Goal: Transaction & Acquisition: Purchase product/service

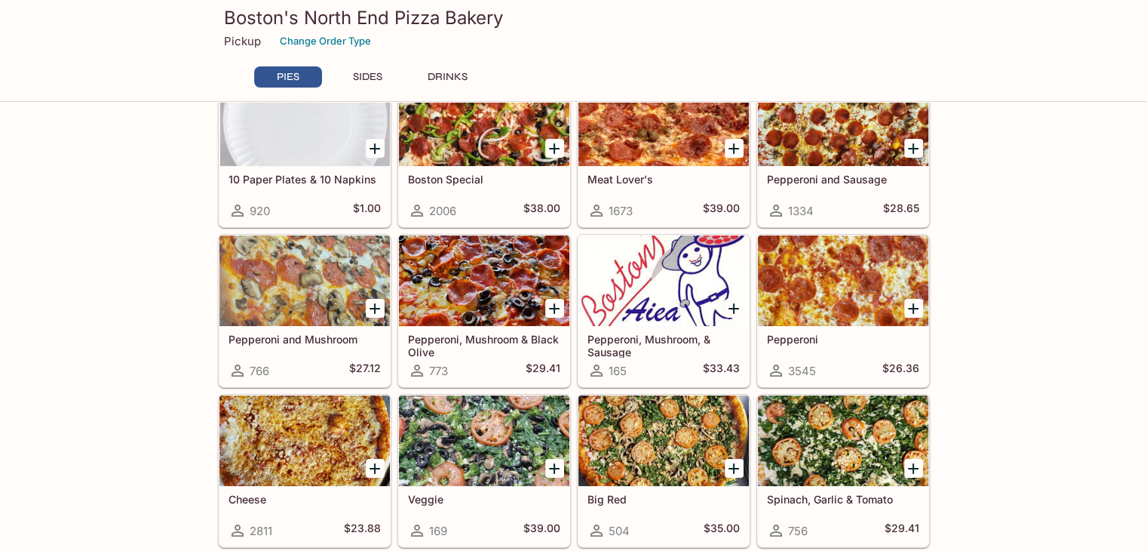
scroll to position [81, 0]
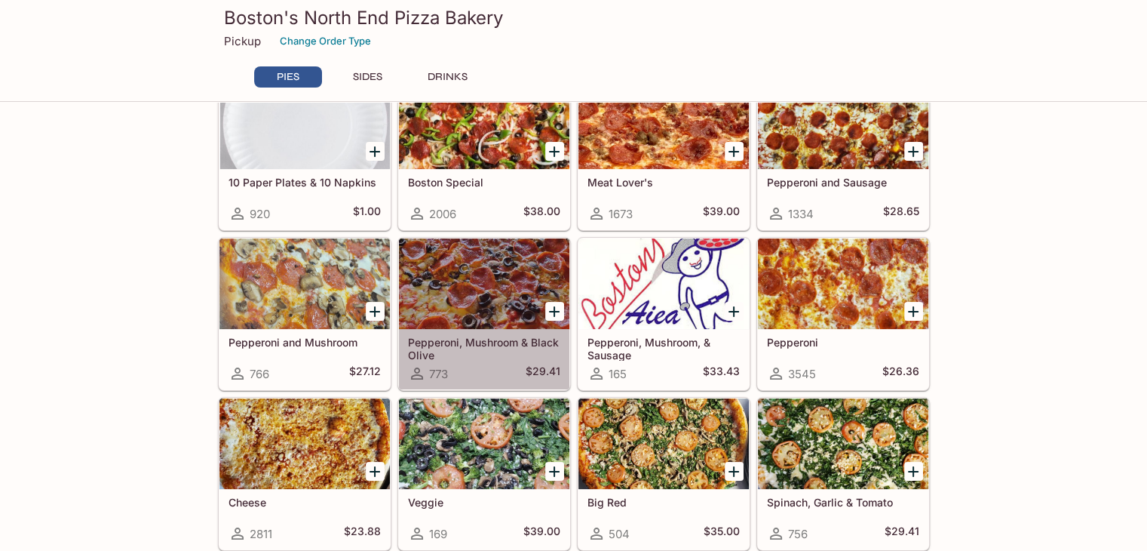
click at [492, 358] on h5 "Pepperoni, Mushroom & Black Olive" at bounding box center [484, 348] width 152 height 25
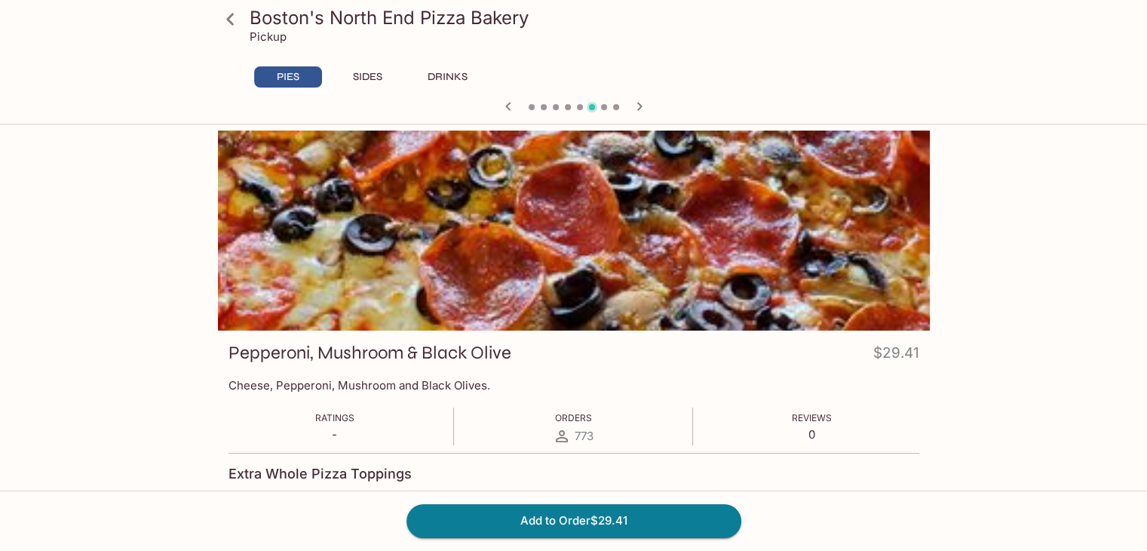
scroll to position [2, 0]
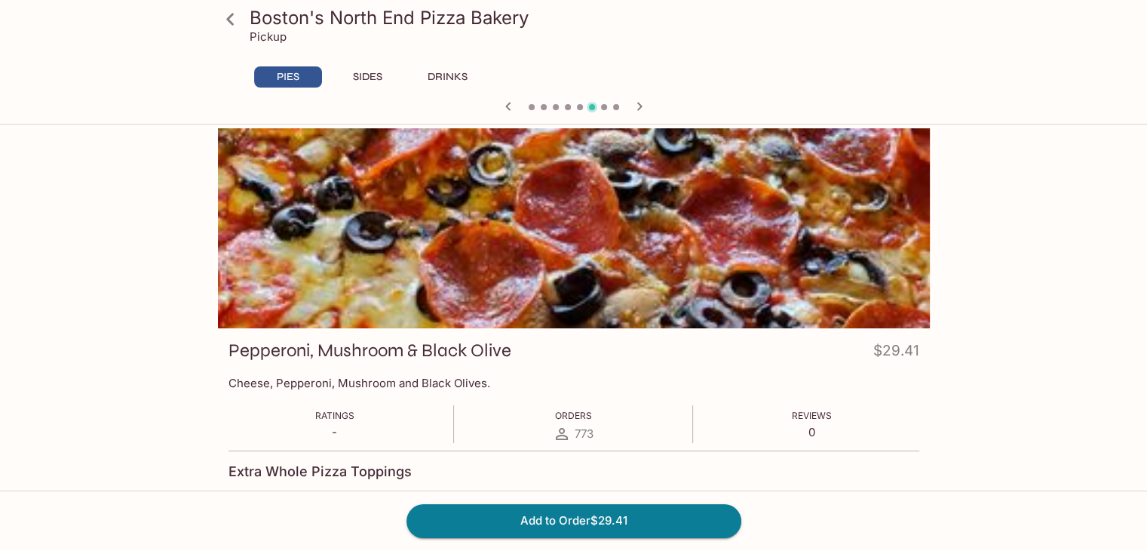
click at [373, 80] on button "SIDES" at bounding box center [368, 76] width 68 height 21
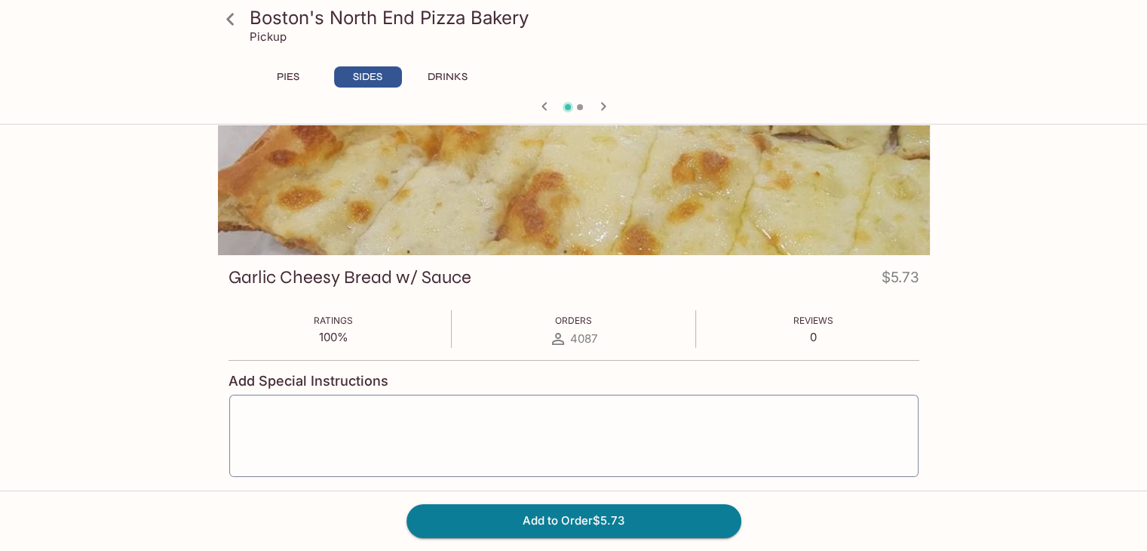
scroll to position [77, 0]
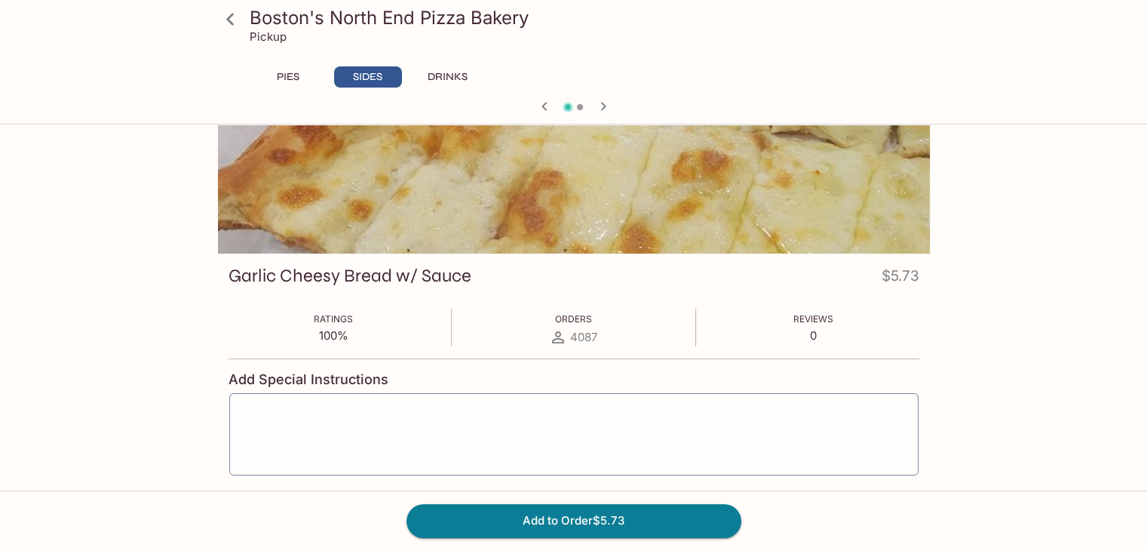
click at [444, 72] on button "DRINKS" at bounding box center [448, 76] width 68 height 21
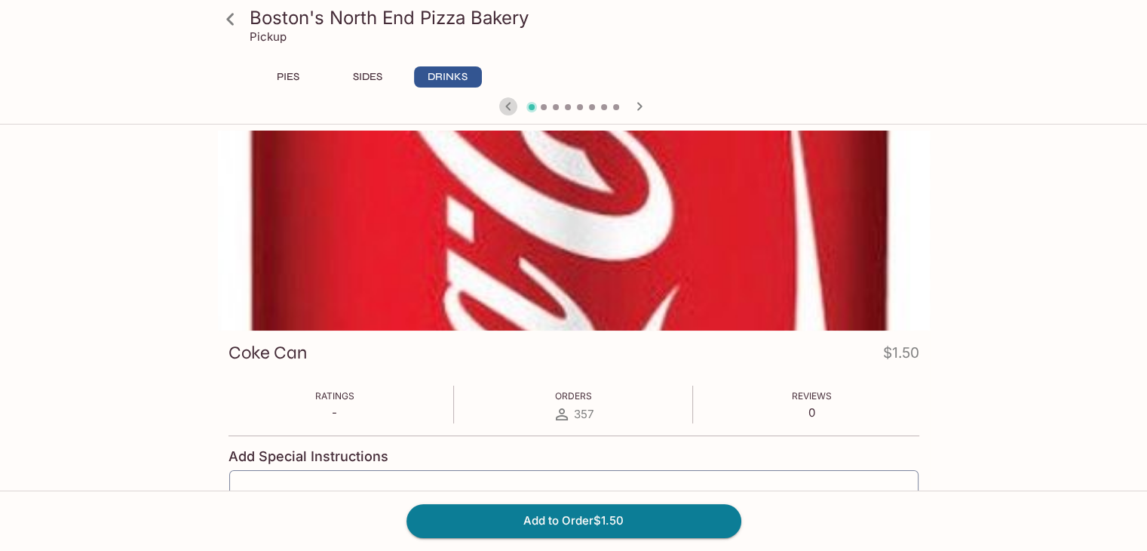
scroll to position [0, 0]
click at [296, 85] on button "PIES" at bounding box center [288, 76] width 68 height 21
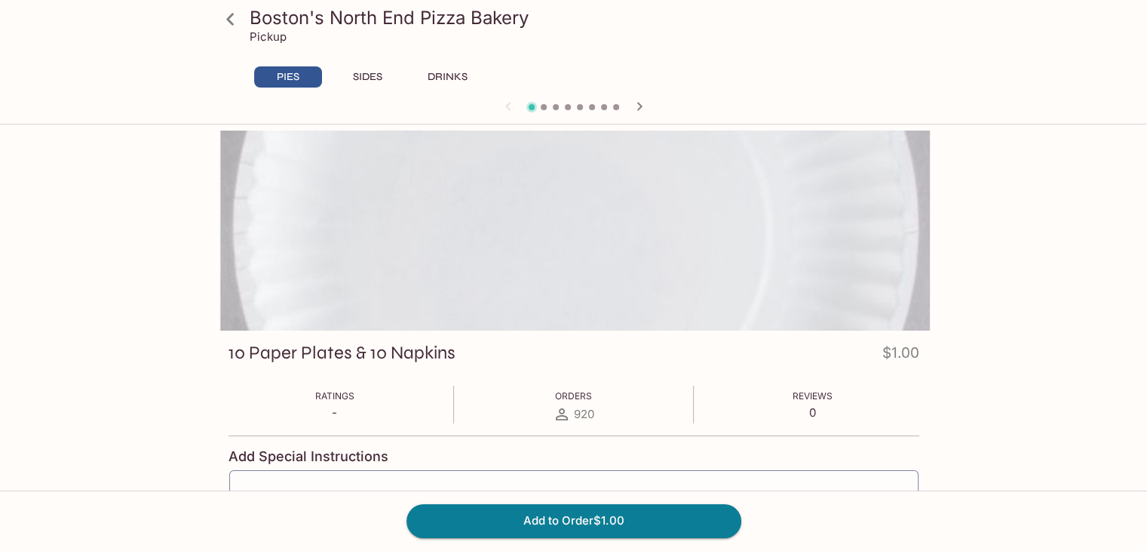
scroll to position [5, 0]
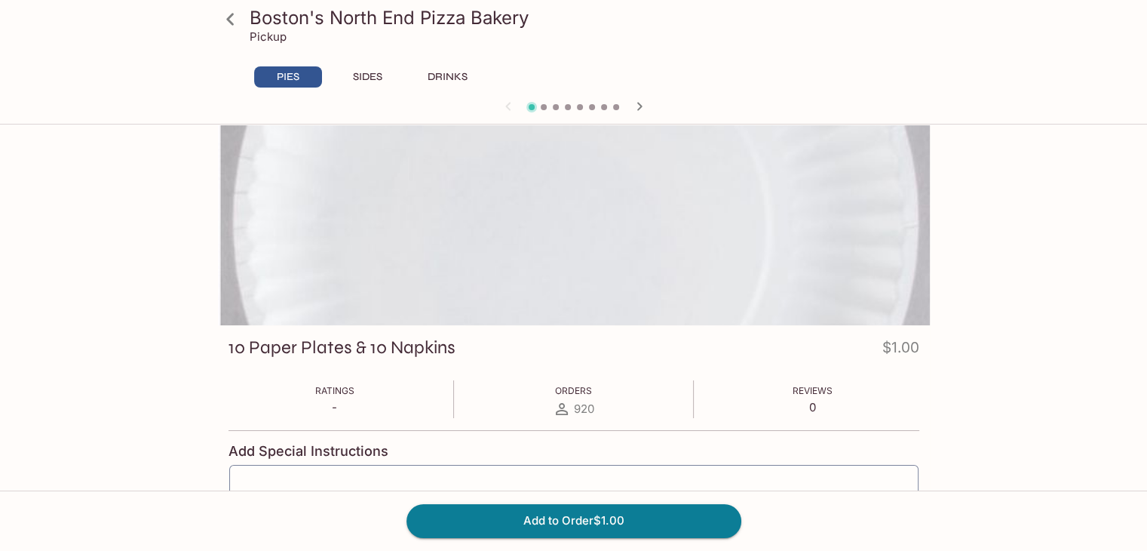
click at [229, 15] on icon at bounding box center [230, 19] width 26 height 26
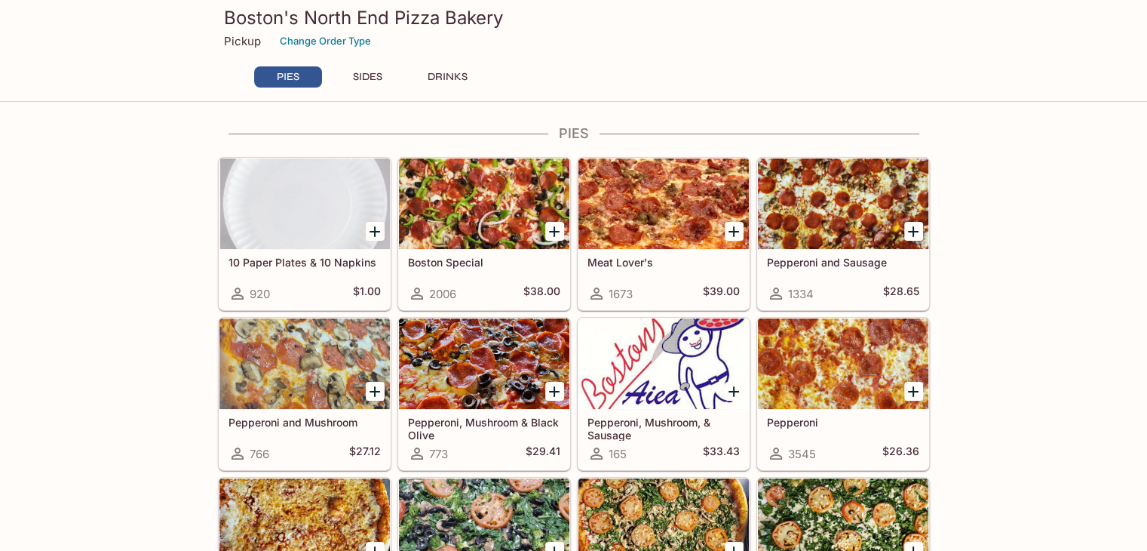
scroll to position [186, 0]
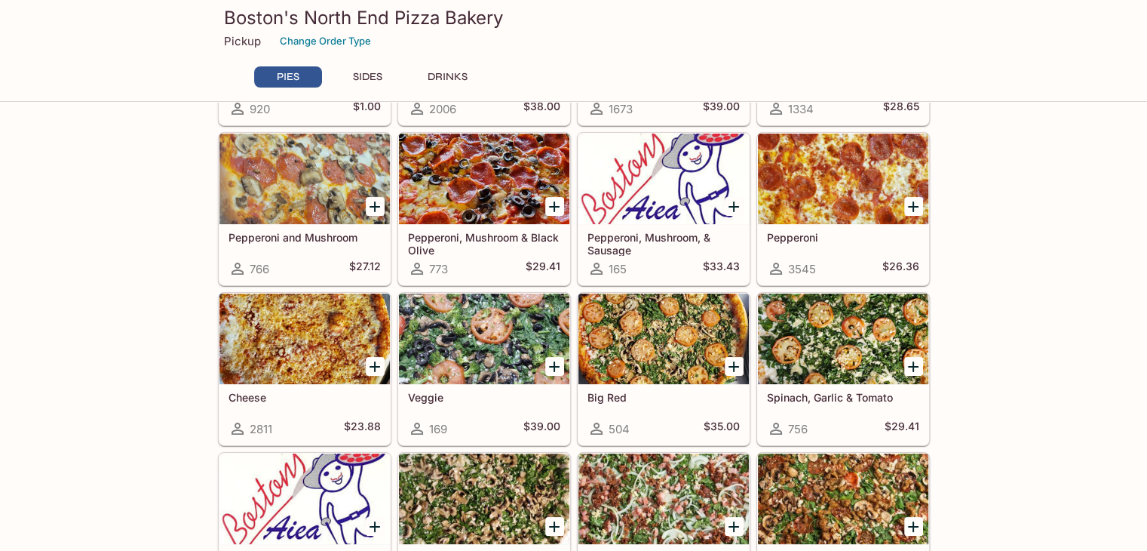
click at [514, 264] on div "773 $29.41" at bounding box center [484, 269] width 152 height 18
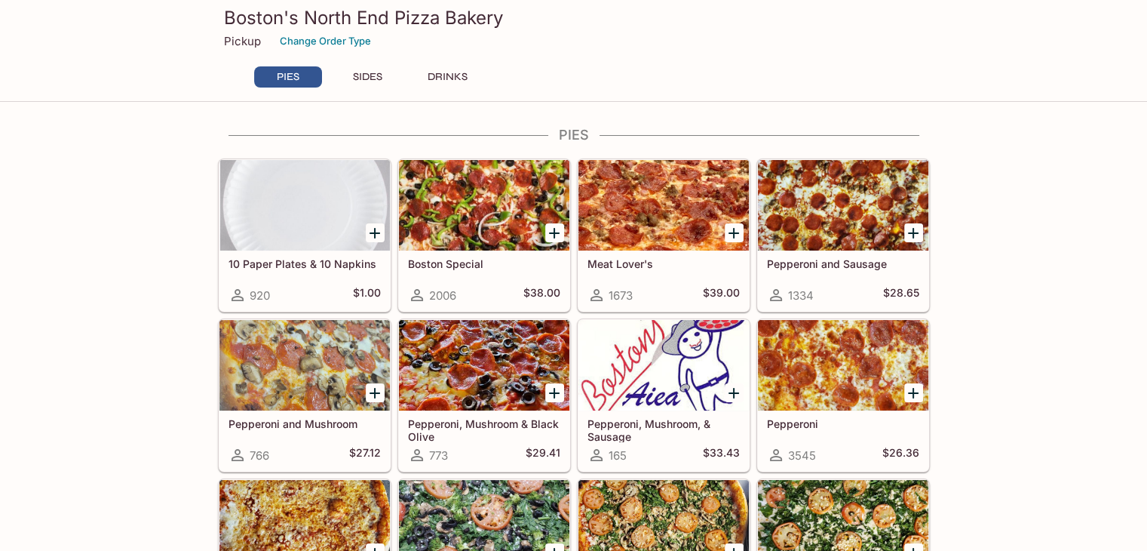
click at [516, 354] on div at bounding box center [484, 365] width 170 height 91
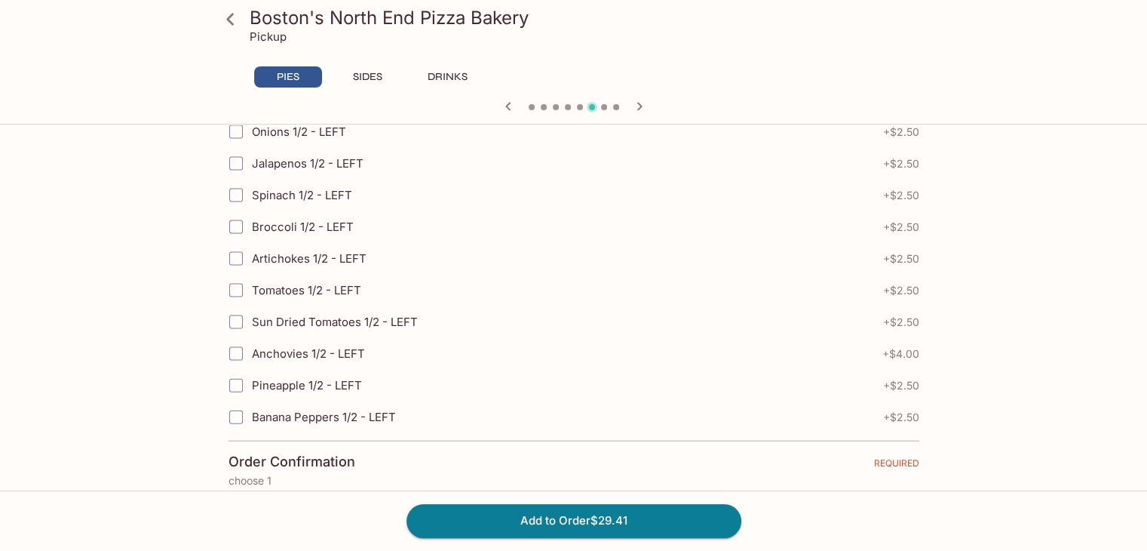
scroll to position [3276, 0]
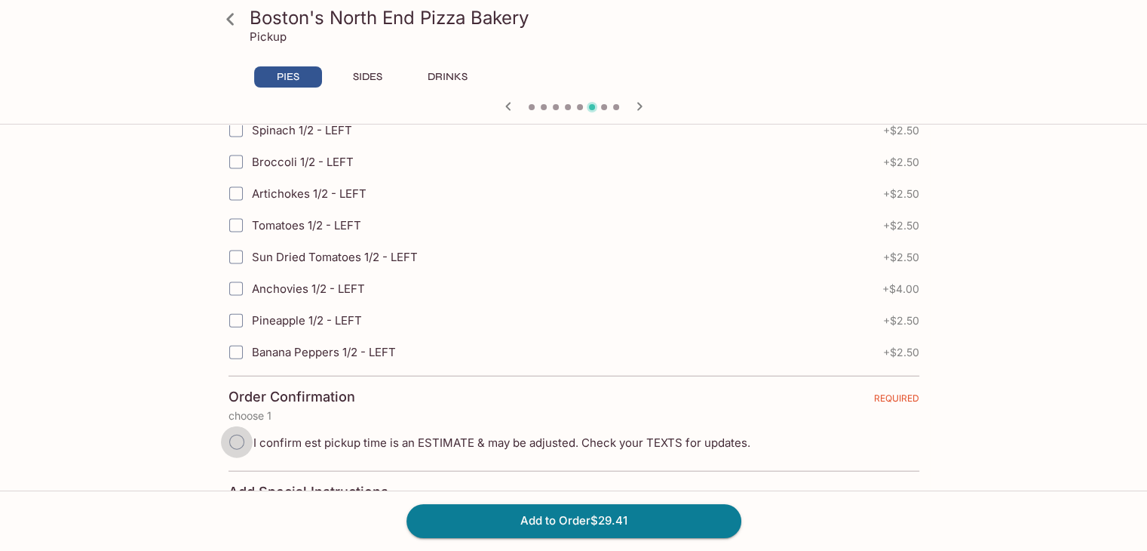
click at [226, 426] on input "I confirm est pickup time is an ESTIMATE & may be adjusted. Check your TEXTS fo…" at bounding box center [237, 442] width 32 height 32
radio input "true"
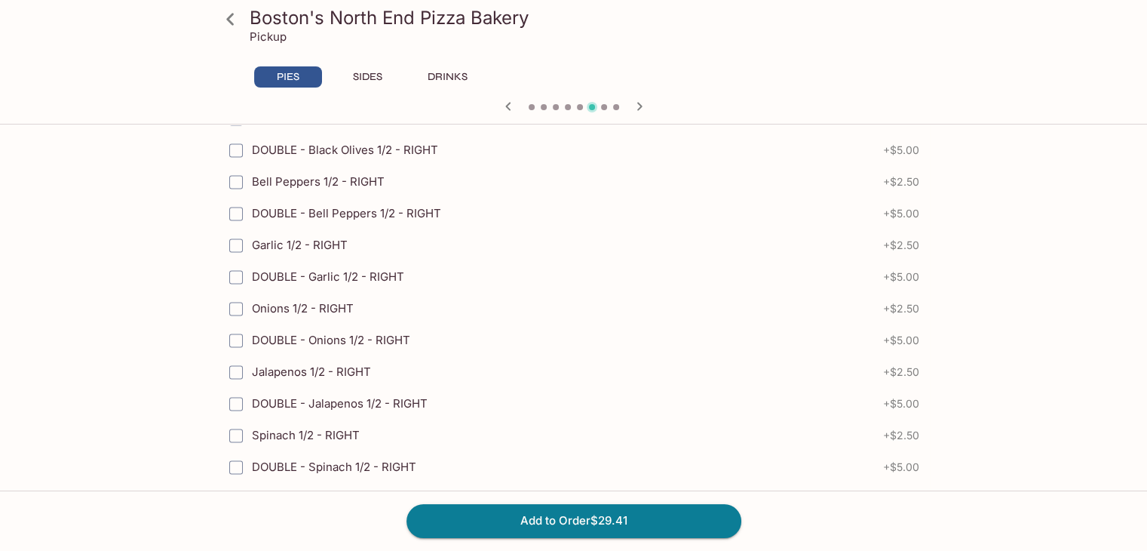
scroll to position [2009, 0]
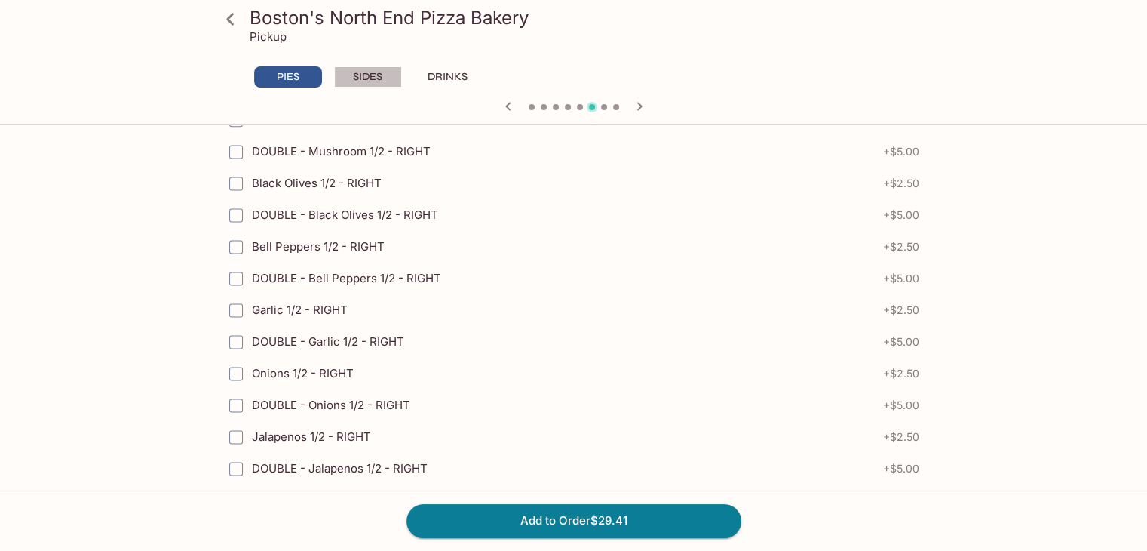
click at [374, 79] on button "SIDES" at bounding box center [368, 76] width 68 height 21
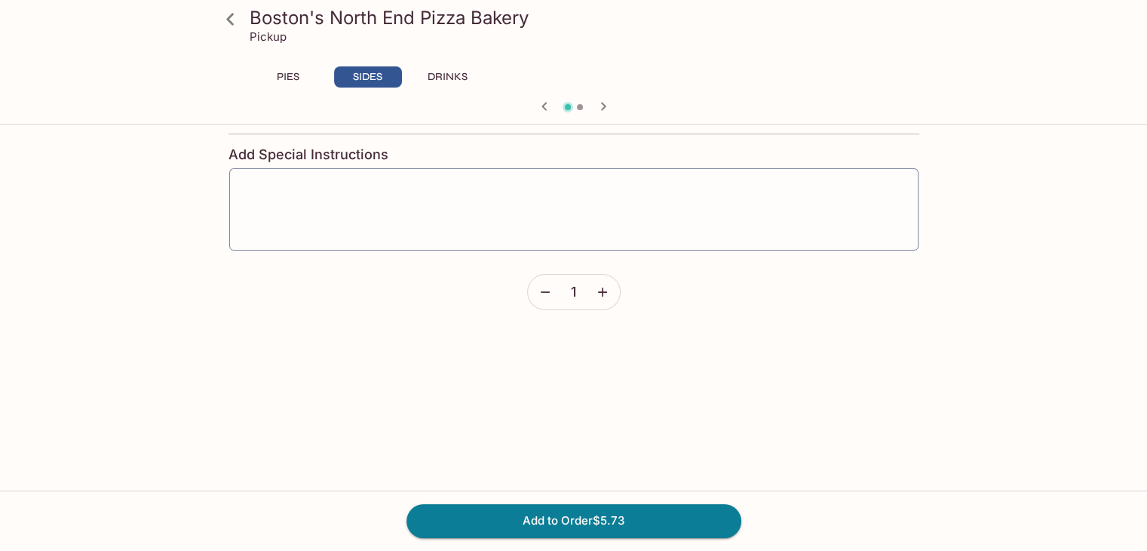
scroll to position [300, 0]
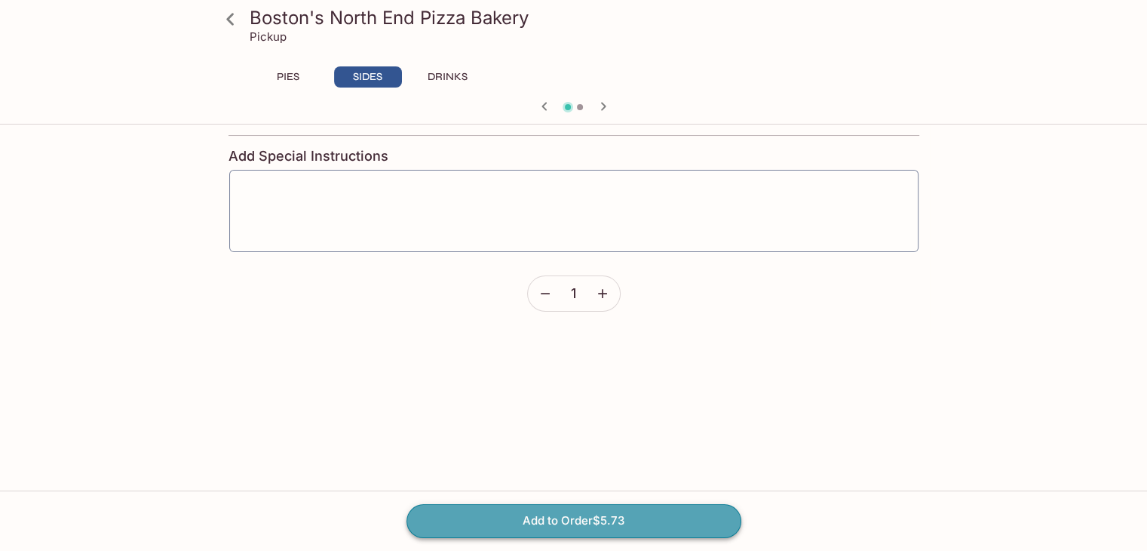
click at [496, 527] on button "Add to Order $5.73" at bounding box center [574, 520] width 335 height 33
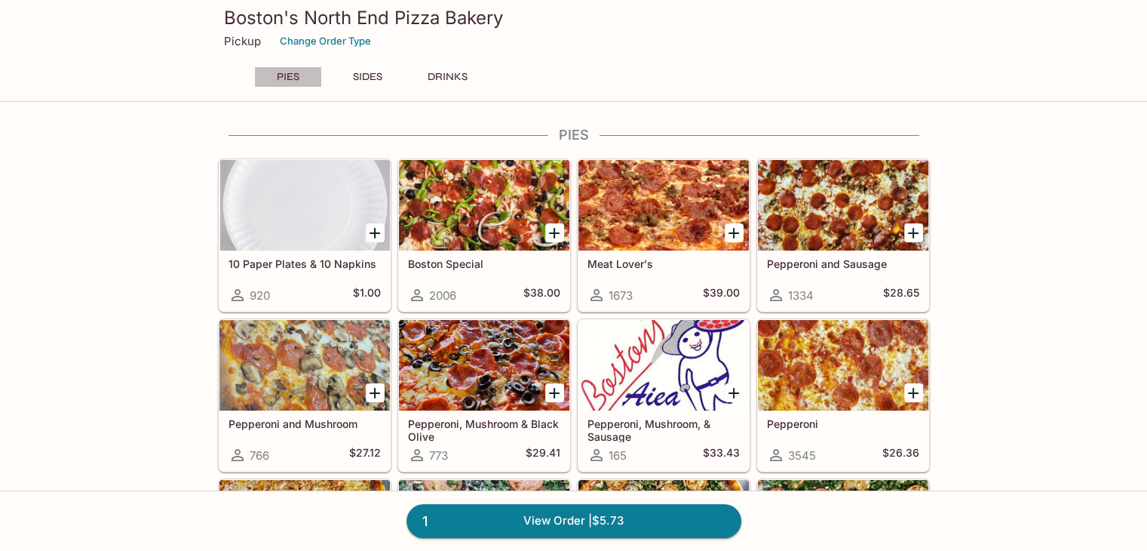
click at [285, 81] on button "PIES" at bounding box center [288, 76] width 68 height 21
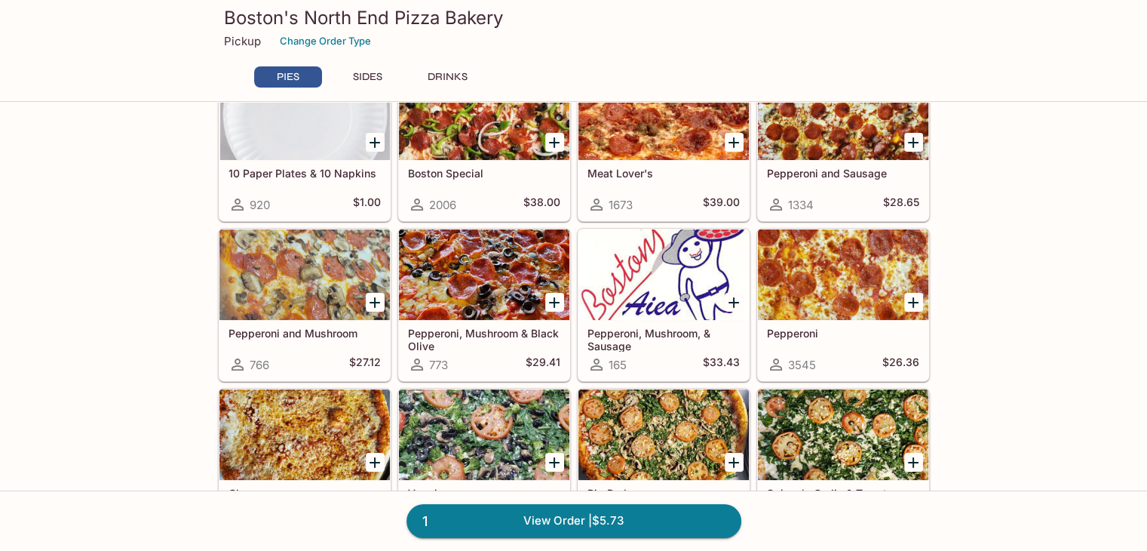
scroll to position [90, 0]
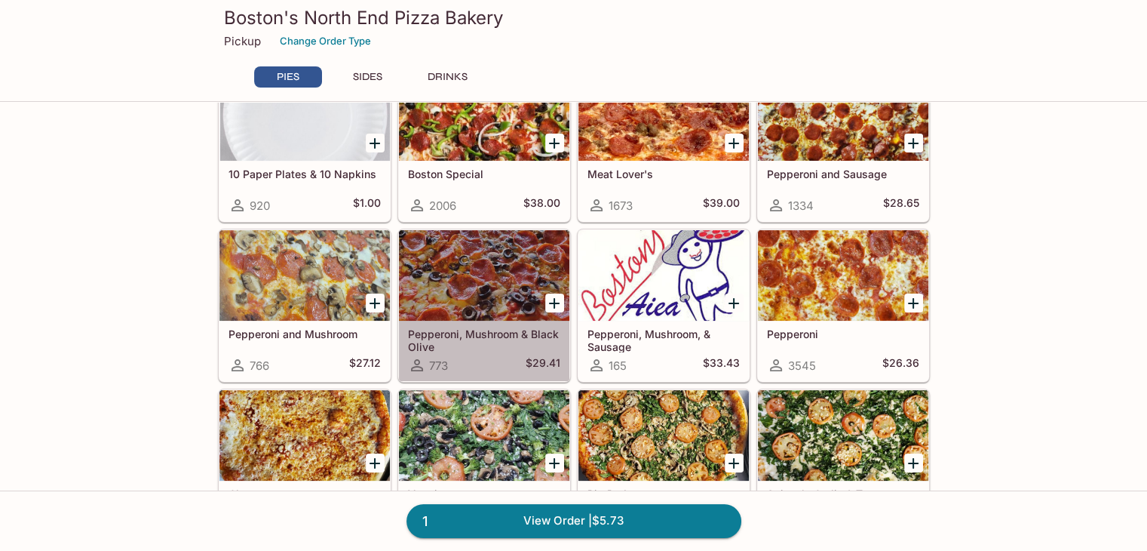
click at [477, 273] on div at bounding box center [484, 275] width 170 height 91
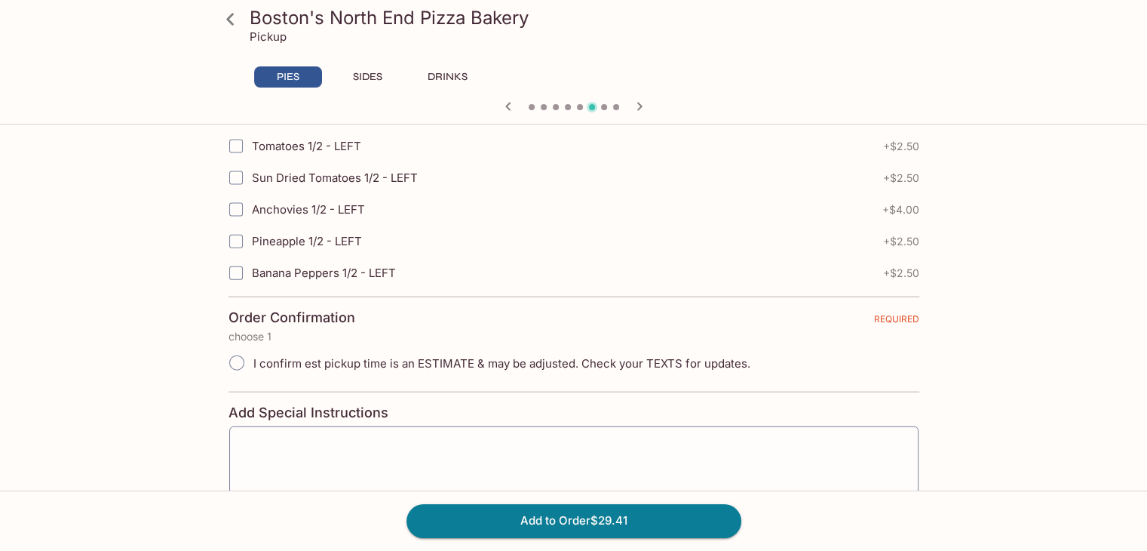
scroll to position [3424, 0]
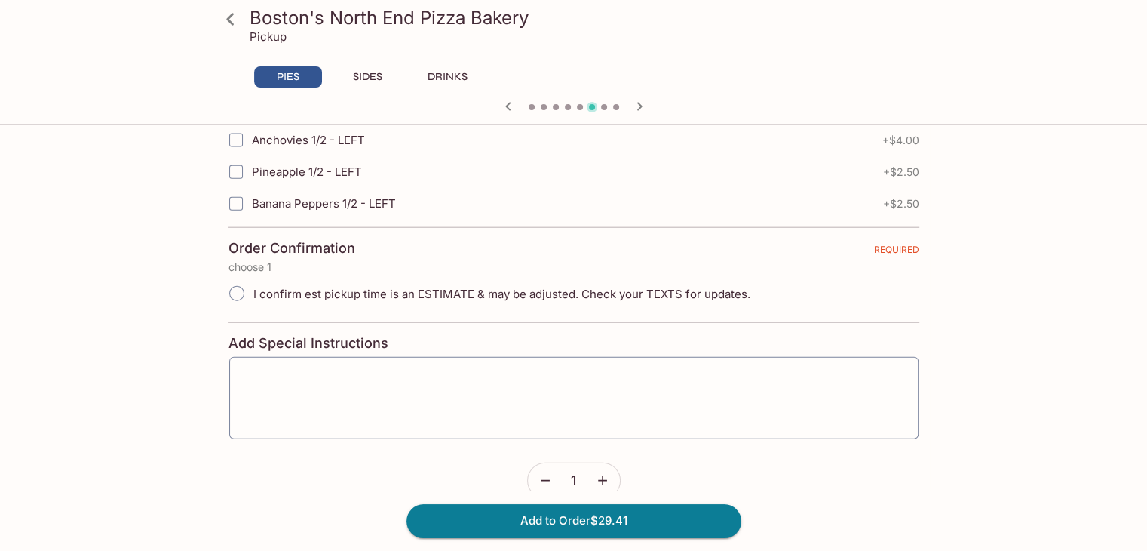
click at [237, 278] on input "I confirm est pickup time is an ESTIMATE & may be adjusted. Check your TEXTS fo…" at bounding box center [237, 294] width 32 height 32
radio input "true"
click at [470, 510] on button "Add to Order $29.41" at bounding box center [574, 520] width 335 height 33
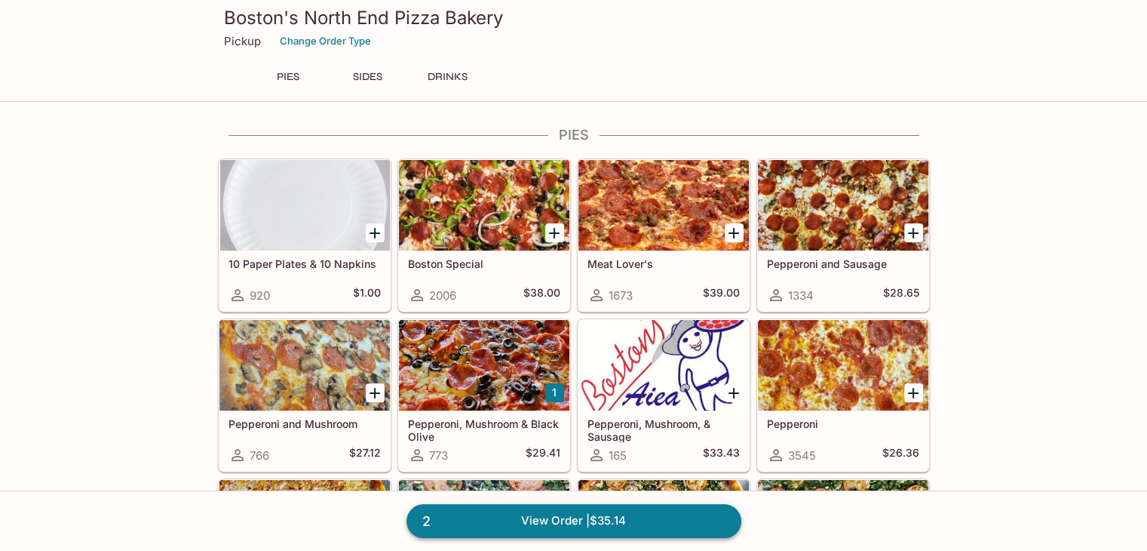
click at [594, 520] on link "2 View Order | $35.14" at bounding box center [574, 520] width 335 height 33
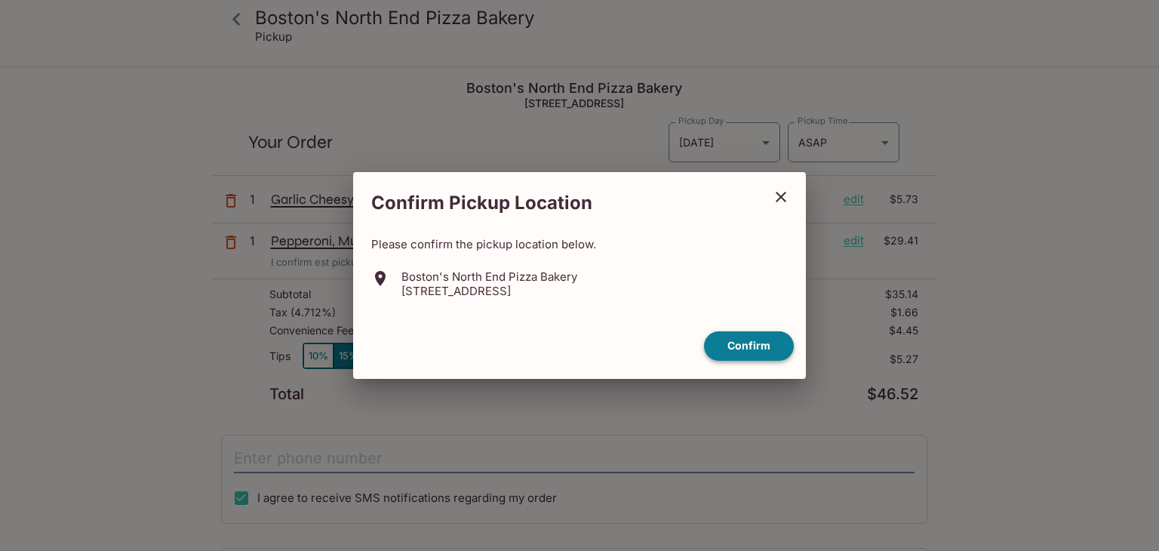
click at [736, 348] on button "Confirm" at bounding box center [749, 345] width 90 height 29
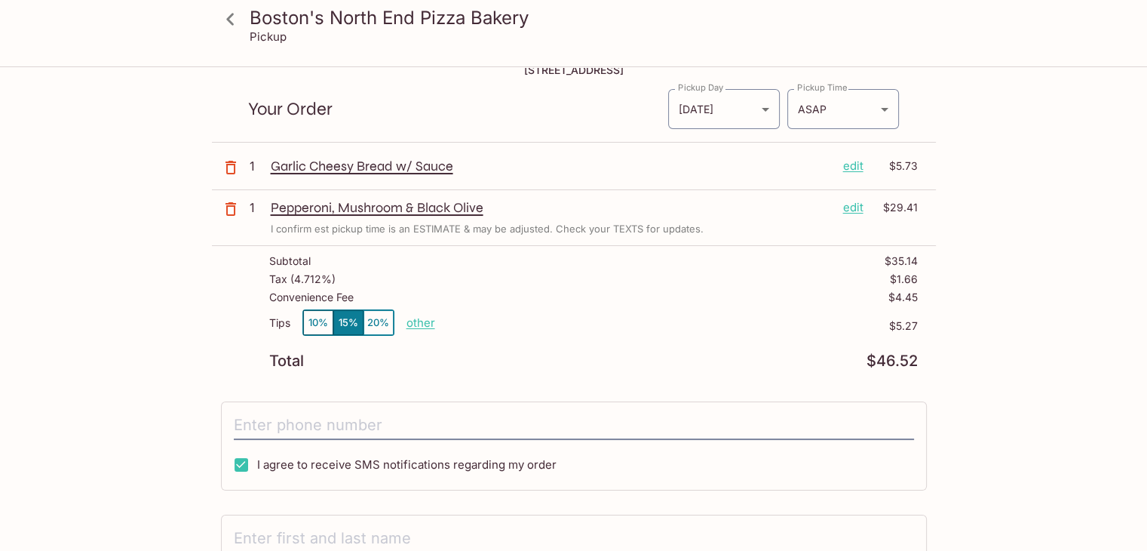
scroll to position [33, 0]
click at [311, 324] on button "10%" at bounding box center [318, 322] width 30 height 25
click at [226, 169] on icon "button" at bounding box center [231, 168] width 11 height 14
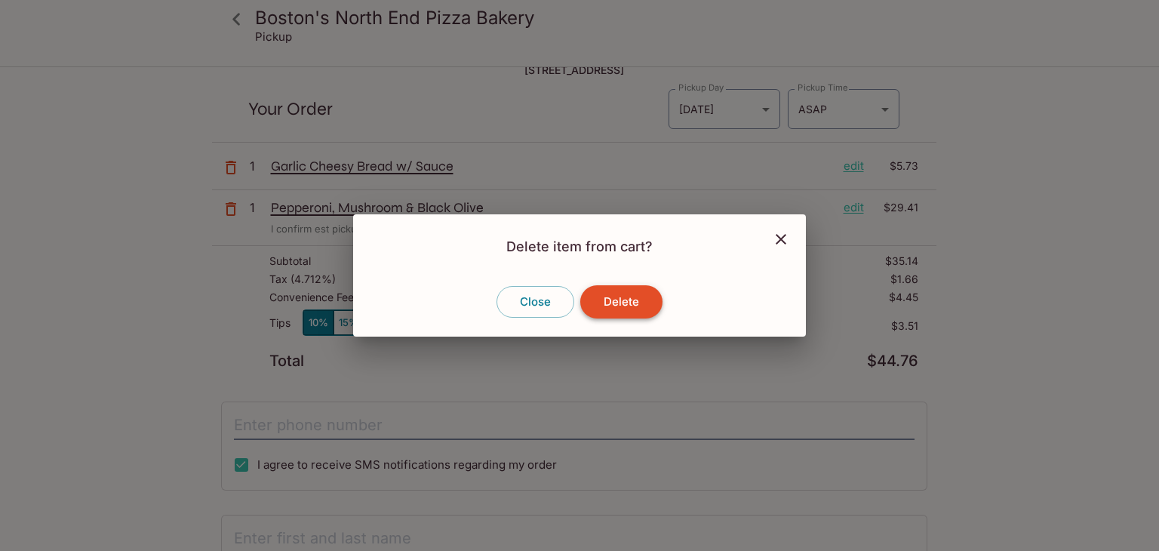
click at [625, 297] on button "Delete" at bounding box center [621, 301] width 82 height 33
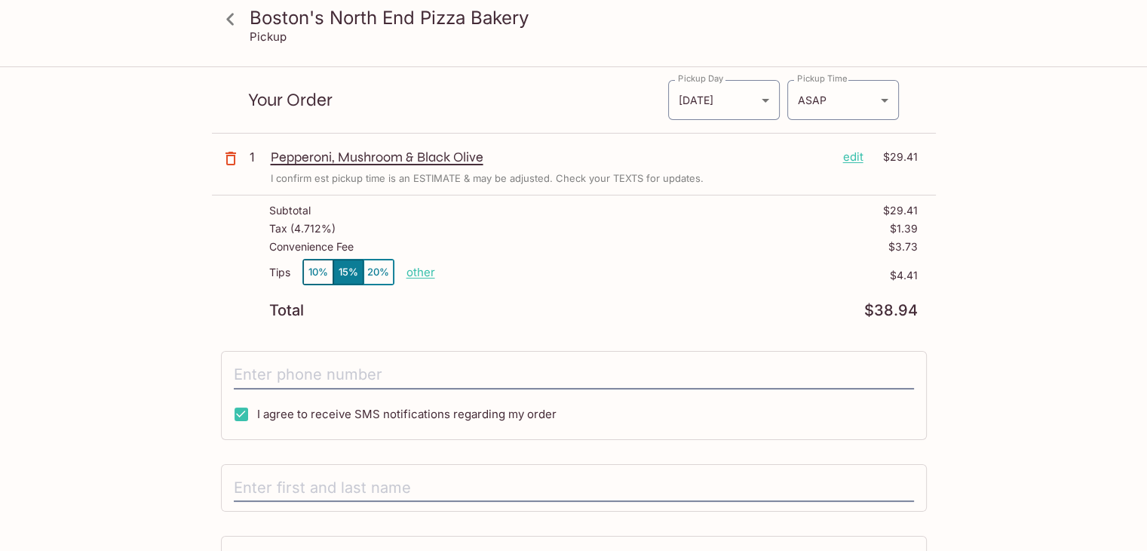
scroll to position [42, 0]
click at [316, 272] on button "10%" at bounding box center [318, 272] width 30 height 25
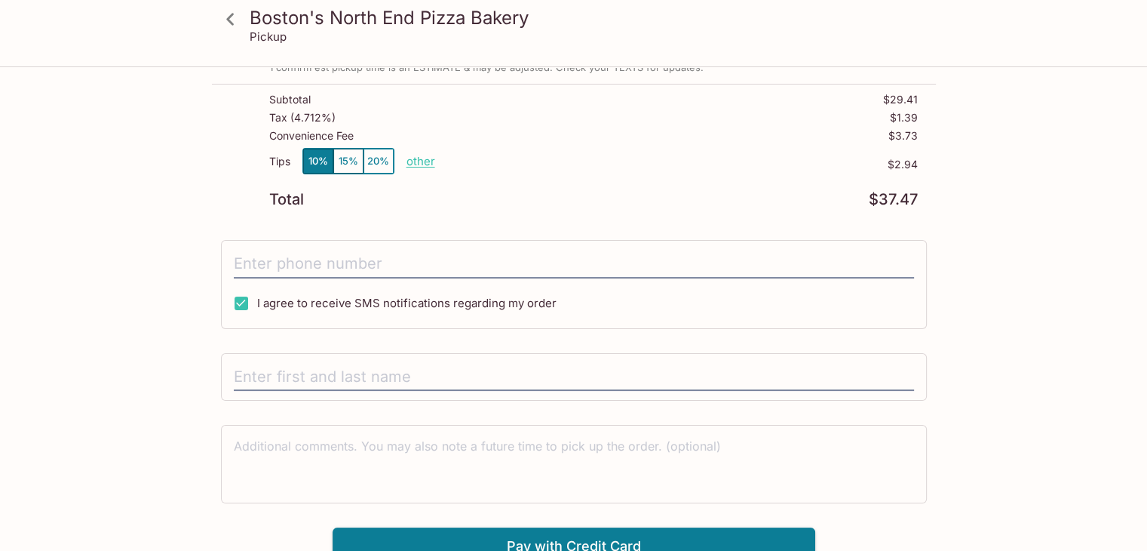
scroll to position [164, 0]
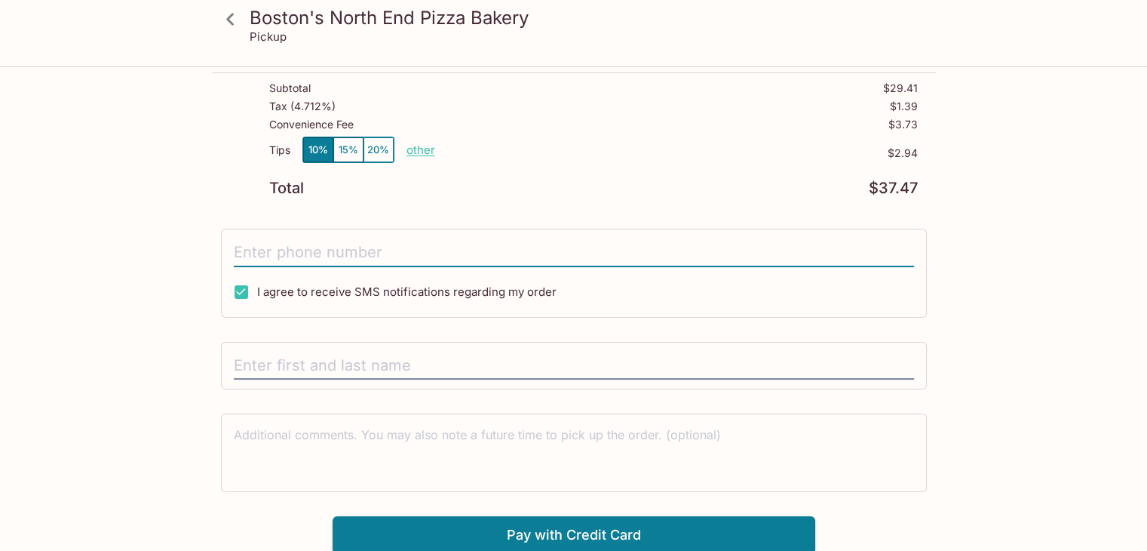
click at [313, 256] on input "tel" at bounding box center [574, 252] width 680 height 29
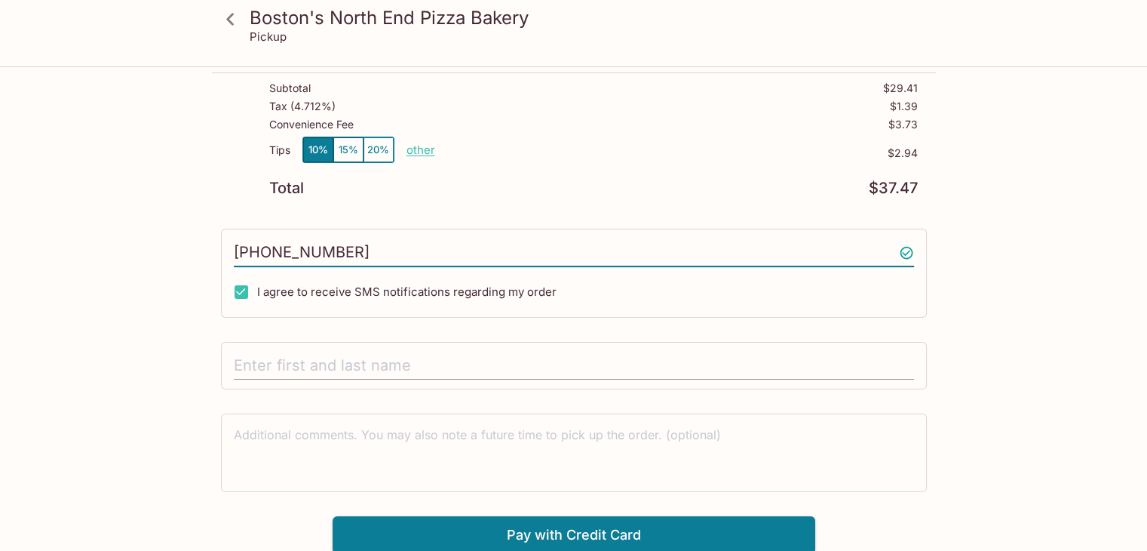
type input "[PHONE_NUMBER]"
click at [283, 369] on input "text" at bounding box center [574, 366] width 680 height 29
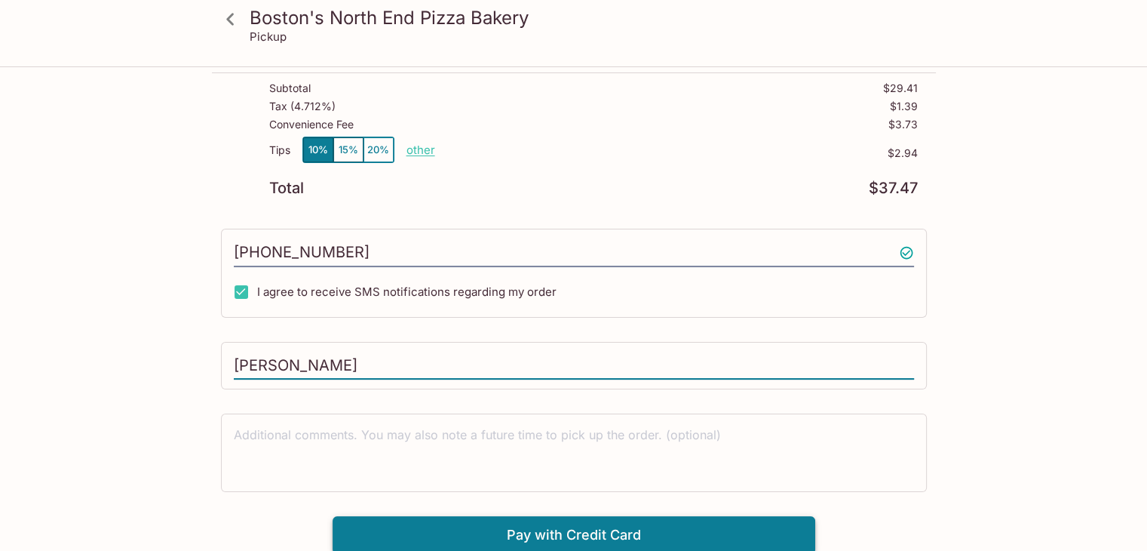
type input "[PERSON_NAME]"
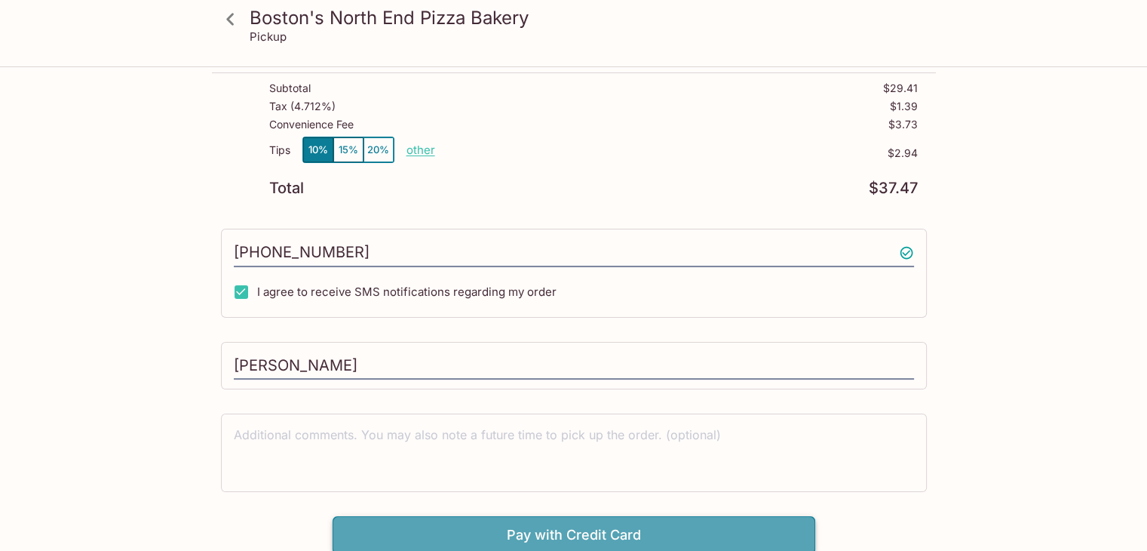
click at [543, 532] on button "Pay with Credit Card" at bounding box center [574, 535] width 483 height 38
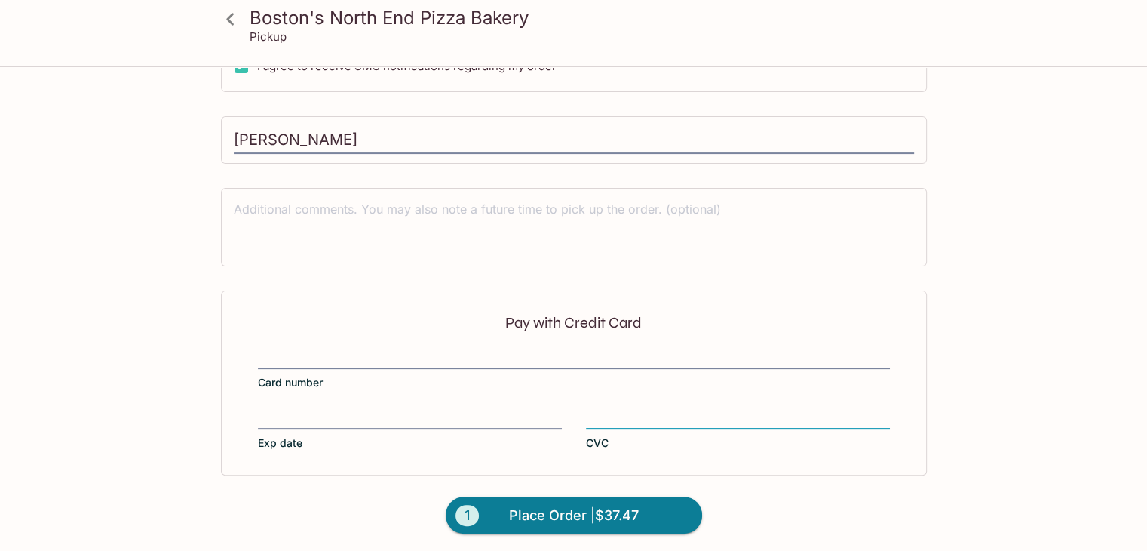
scroll to position [389, 0]
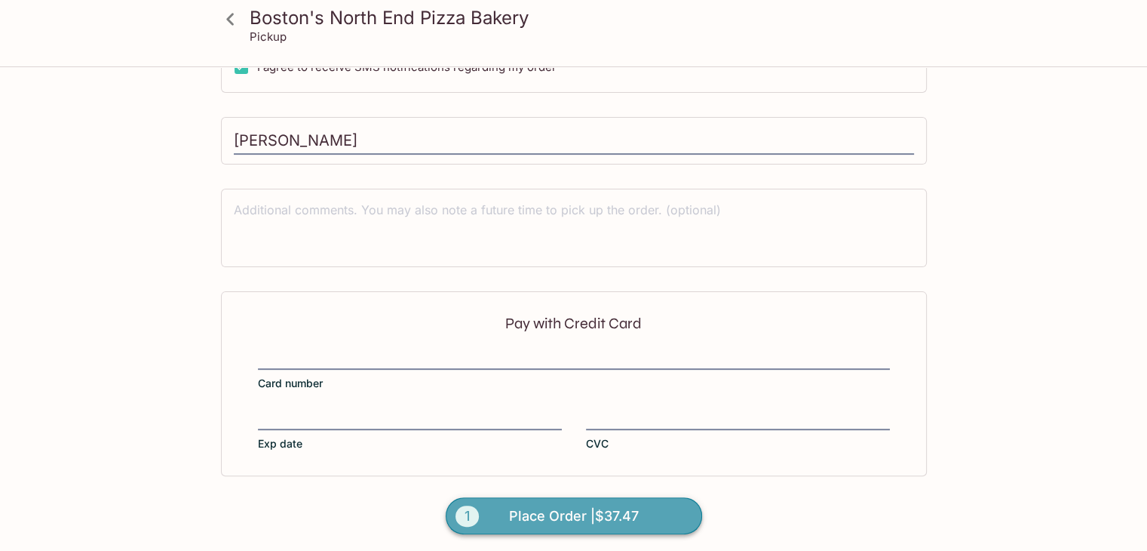
click at [649, 499] on button "1 Place Order | $37.47" at bounding box center [574, 516] width 256 height 38
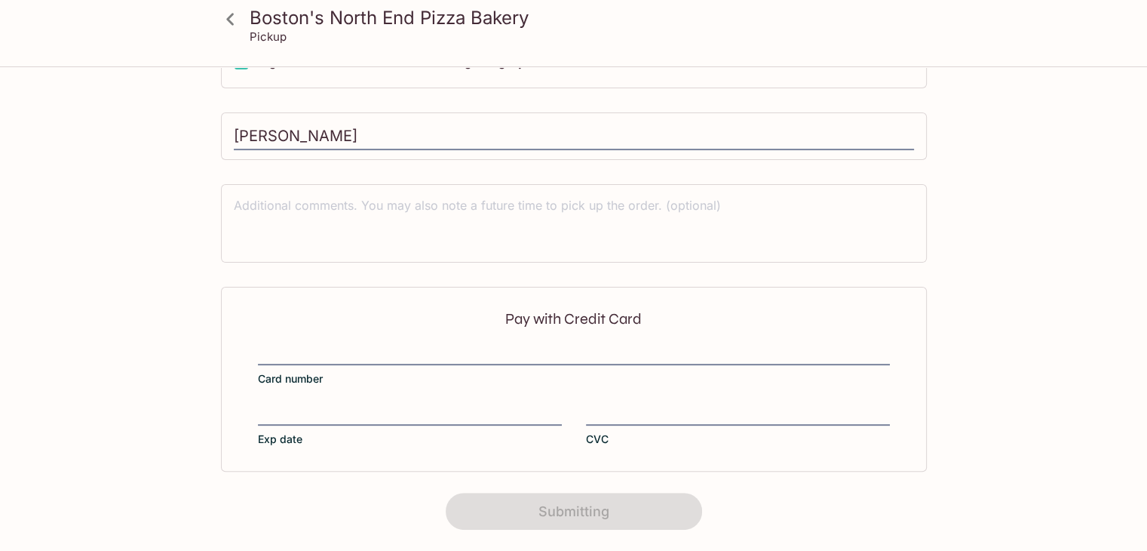
scroll to position [322, 0]
